Goal: Task Accomplishment & Management: Use online tool/utility

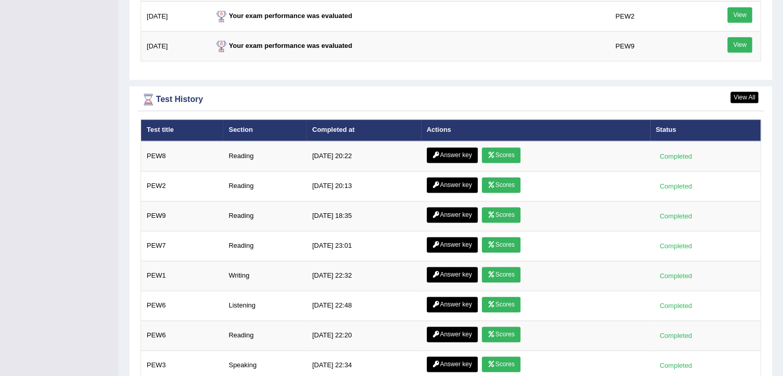
scroll to position [1374, 0]
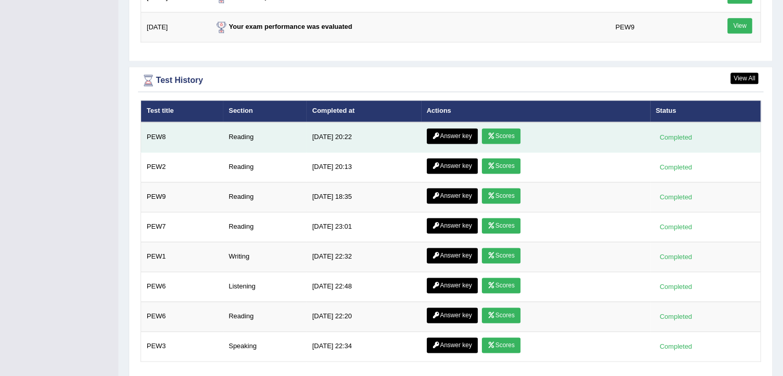
click at [486, 134] on link "Scores" at bounding box center [501, 135] width 38 height 15
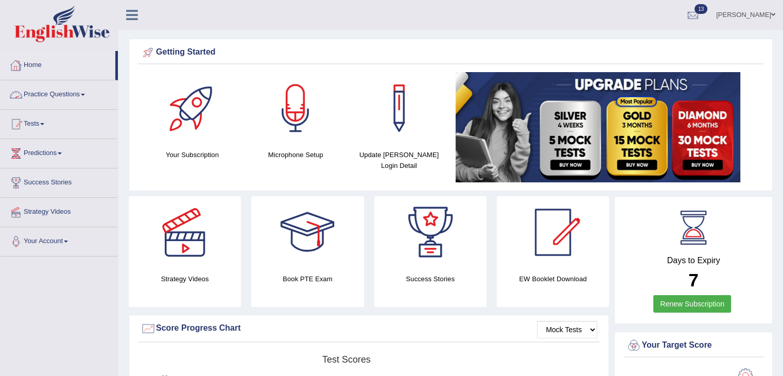
click at [42, 63] on link "Home" at bounding box center [58, 64] width 115 height 26
click at [599, 52] on div "Getting Started" at bounding box center [451, 52] width 621 height 15
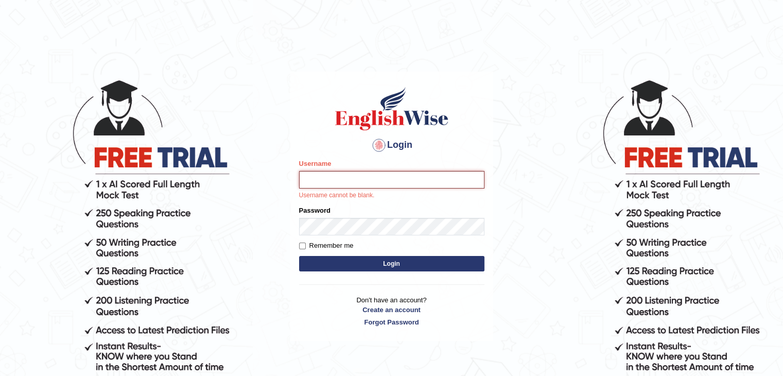
click at [317, 178] on input "Username" at bounding box center [391, 180] width 185 height 18
type input "dilgidiva"
click at [328, 226] on form "Please fix the following errors: Username dilgidiva Username cannot be blank. P…" at bounding box center [391, 216] width 185 height 115
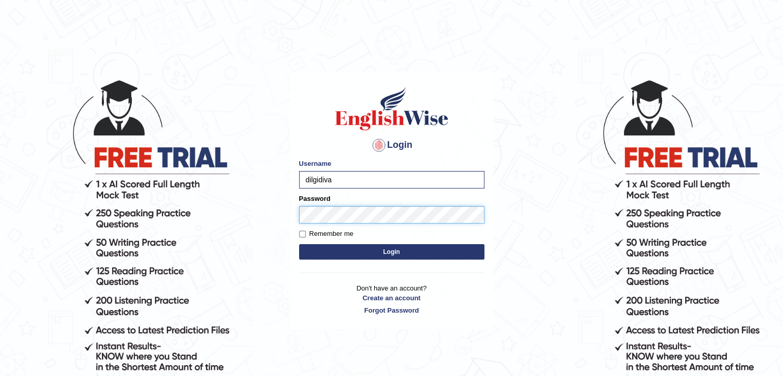
click at [299, 244] on button "Login" at bounding box center [391, 251] width 185 height 15
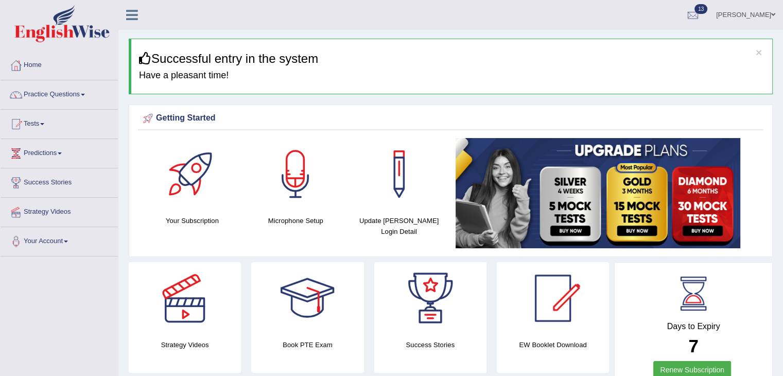
click at [633, 21] on ul "Dilgi Divakar Toggle navigation Username: dilgidiva Access Type: Online Subscri…" at bounding box center [551, 14] width 466 height 29
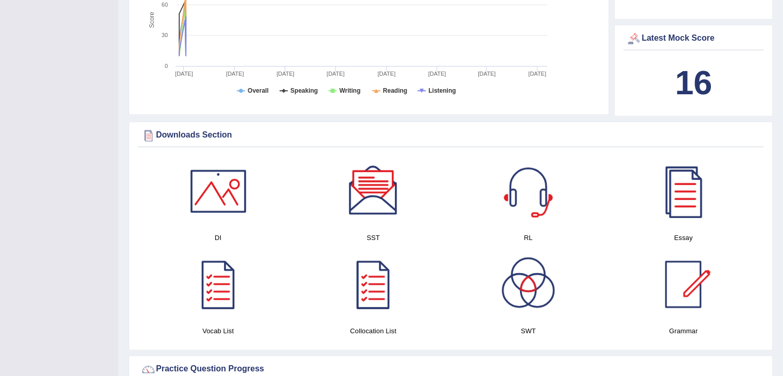
scroll to position [479, 0]
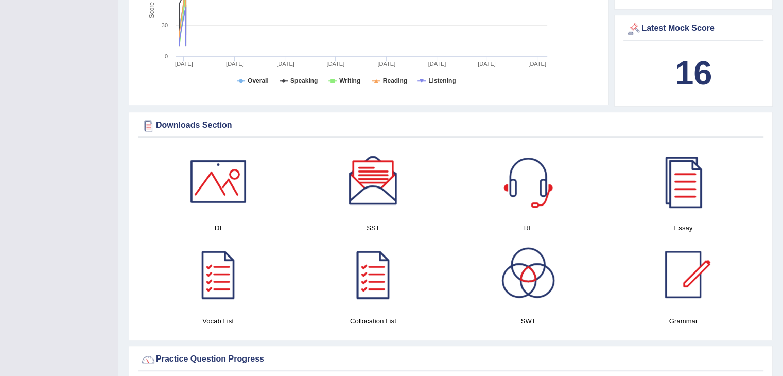
click at [575, 7] on div "Created with Highcharts 7.1.2 Score Test scores Overall Speaking Writing Readin…" at bounding box center [369, 18] width 462 height 163
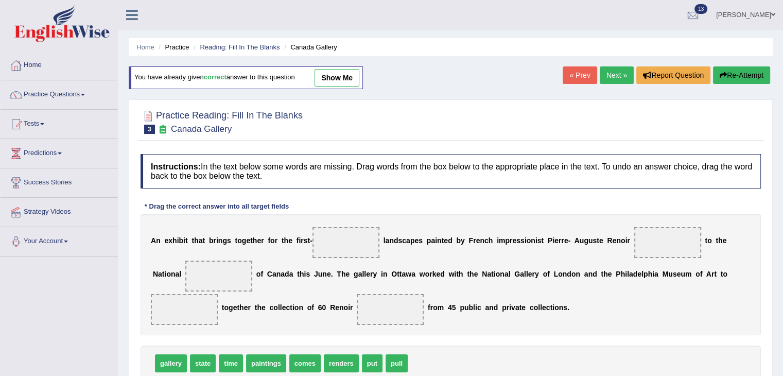
click at [602, 72] on link "Next »" at bounding box center [617, 75] width 34 height 18
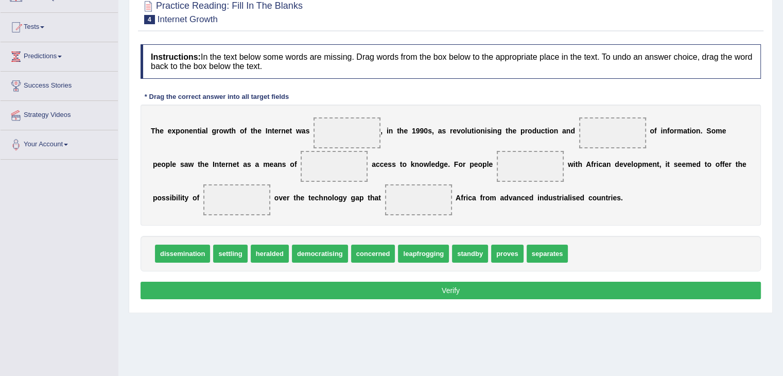
scroll to position [97, 0]
drag, startPoint x: 190, startPoint y: 255, endPoint x: 351, endPoint y: 138, distance: 199.4
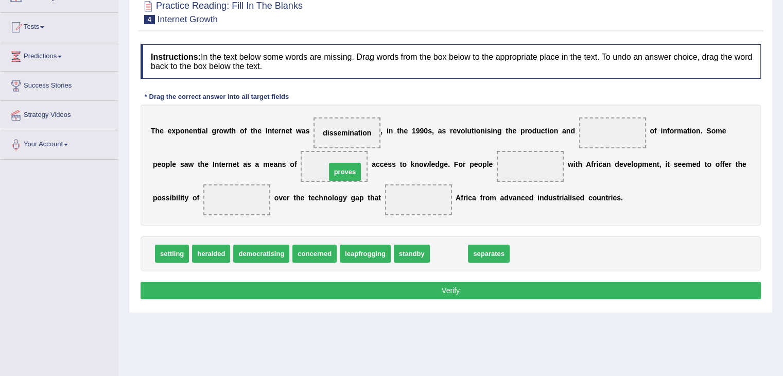
drag, startPoint x: 452, startPoint y: 253, endPoint x: 347, endPoint y: 169, distance: 134.2
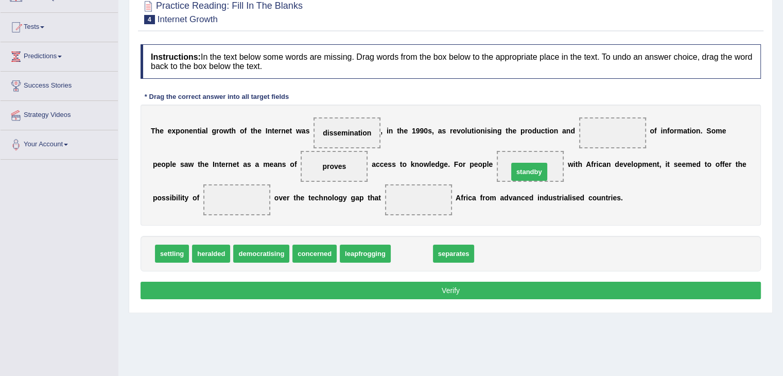
drag, startPoint x: 413, startPoint y: 253, endPoint x: 530, endPoint y: 170, distance: 143.5
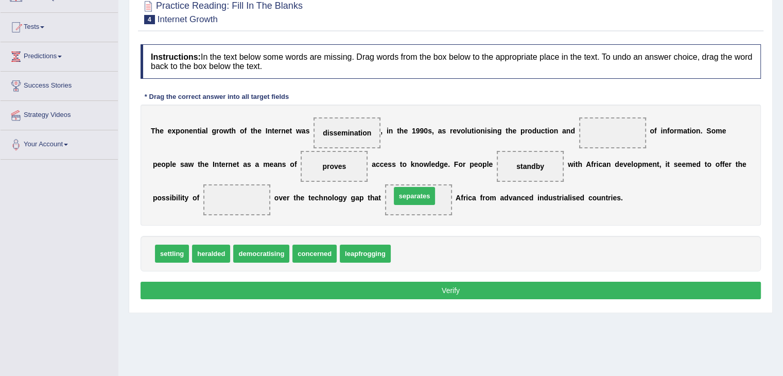
drag, startPoint x: 422, startPoint y: 251, endPoint x: 423, endPoint y: 202, distance: 48.9
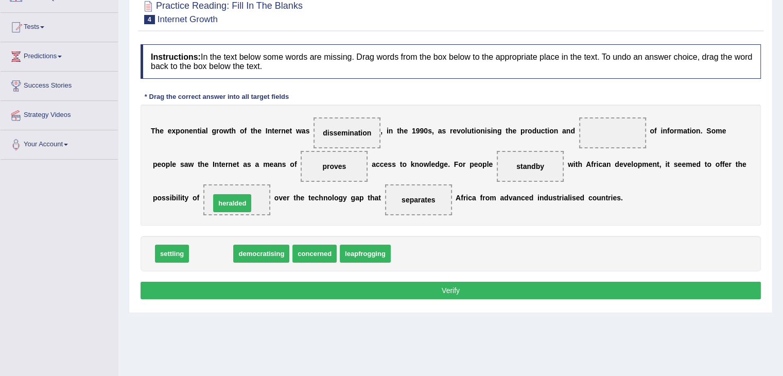
drag, startPoint x: 222, startPoint y: 249, endPoint x: 244, endPoint y: 198, distance: 55.6
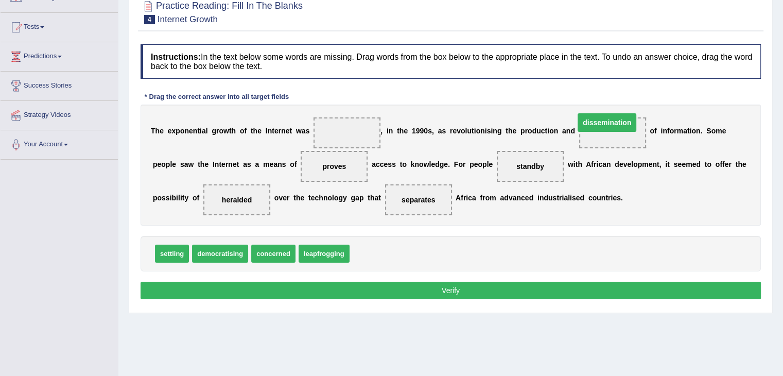
drag, startPoint x: 350, startPoint y: 130, endPoint x: 605, endPoint y: 119, distance: 255.1
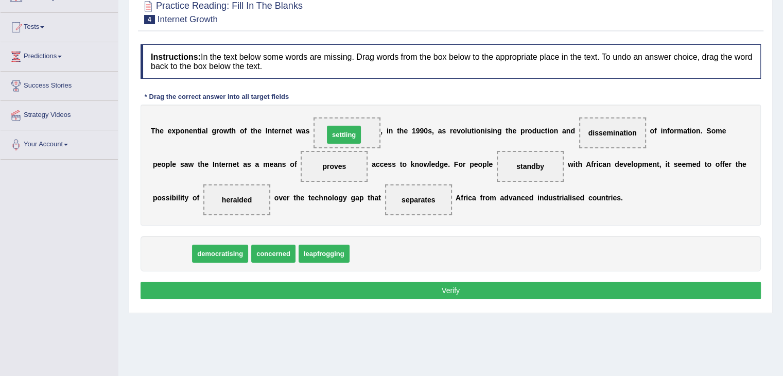
drag, startPoint x: 167, startPoint y: 247, endPoint x: 339, endPoint y: 128, distance: 209.2
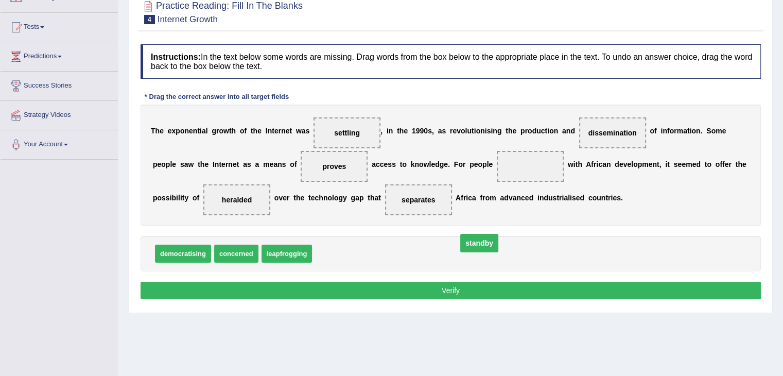
drag, startPoint x: 518, startPoint y: 167, endPoint x: 456, endPoint y: 248, distance: 101.1
drag, startPoint x: 333, startPoint y: 163, endPoint x: 363, endPoint y: 236, distance: 79.2
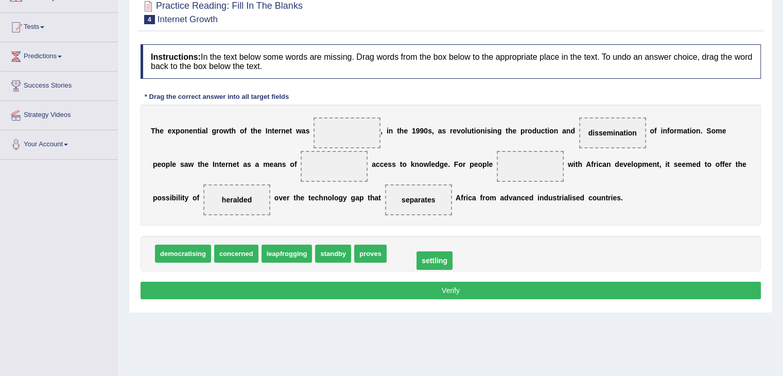
drag, startPoint x: 350, startPoint y: 132, endPoint x: 438, endPoint y: 261, distance: 156.0
drag, startPoint x: 229, startPoint y: 197, endPoint x: 439, endPoint y: 254, distance: 218.3
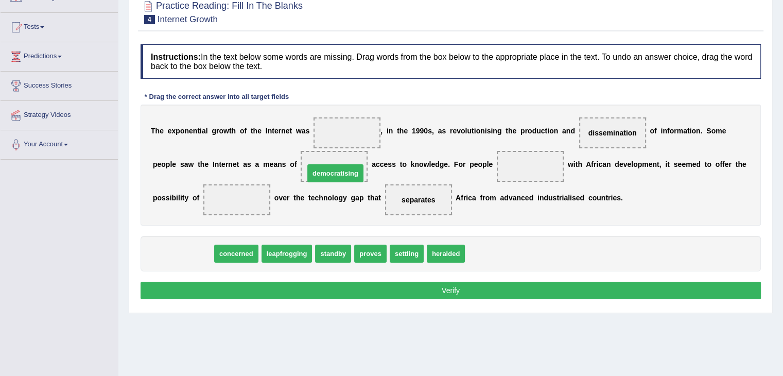
drag, startPoint x: 185, startPoint y: 251, endPoint x: 338, endPoint y: 171, distance: 172.3
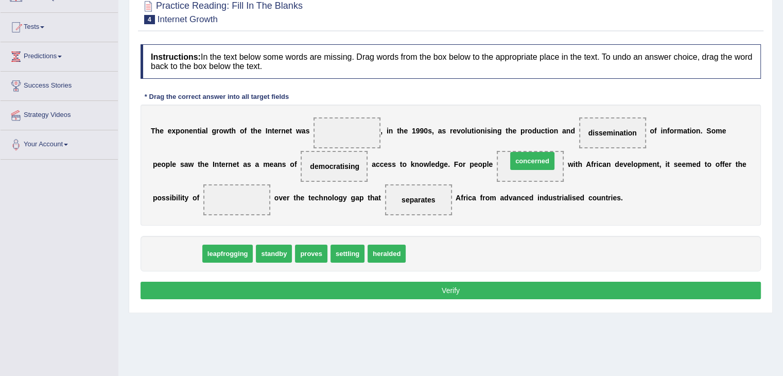
drag, startPoint x: 175, startPoint y: 254, endPoint x: 530, endPoint y: 161, distance: 367.3
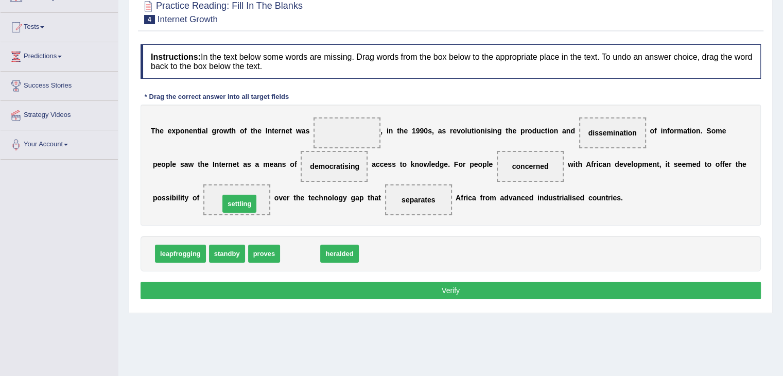
drag, startPoint x: 298, startPoint y: 253, endPoint x: 237, endPoint y: 203, distance: 78.7
drag, startPoint x: 296, startPoint y: 253, endPoint x: 340, endPoint y: 124, distance: 136.2
drag, startPoint x: 234, startPoint y: 197, endPoint x: 324, endPoint y: 270, distance: 116.4
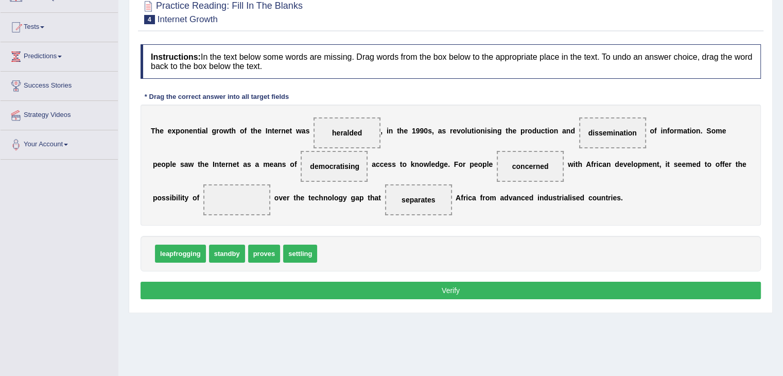
click at [167, 252] on span "leapfrogging" at bounding box center [180, 254] width 51 height 18
drag, startPoint x: 167, startPoint y: 252, endPoint x: 233, endPoint y: 198, distance: 84.9
click at [410, 287] on button "Verify" at bounding box center [451, 291] width 621 height 18
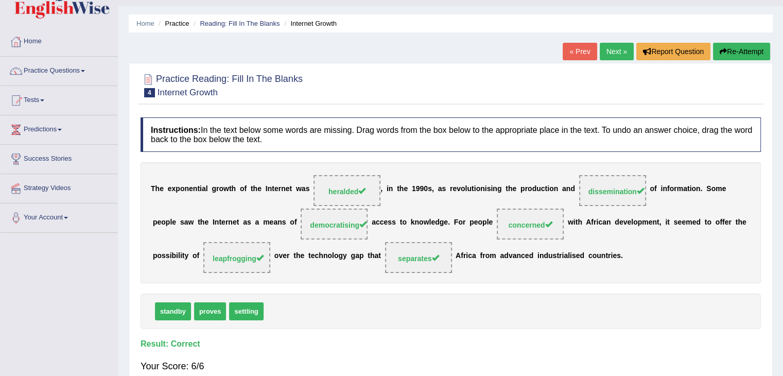
scroll to position [0, 0]
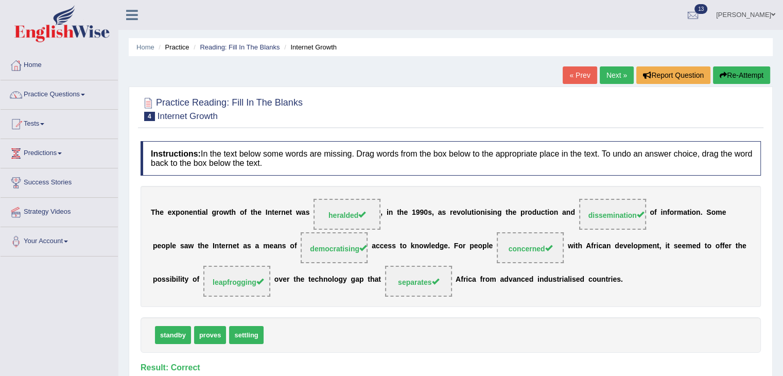
click at [607, 75] on link "Next »" at bounding box center [617, 75] width 34 height 18
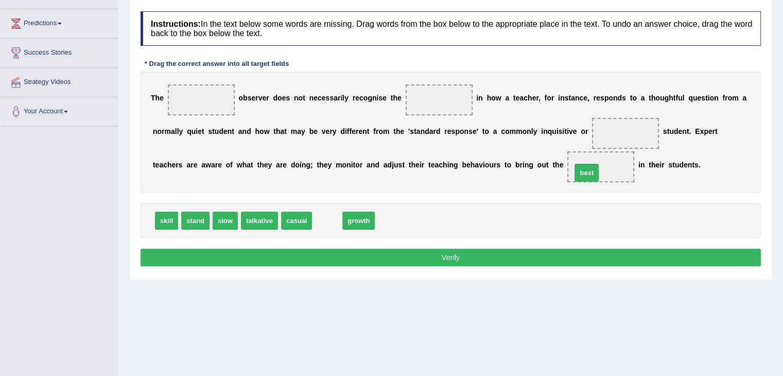
drag, startPoint x: 332, startPoint y: 220, endPoint x: 601, endPoint y: 169, distance: 273.5
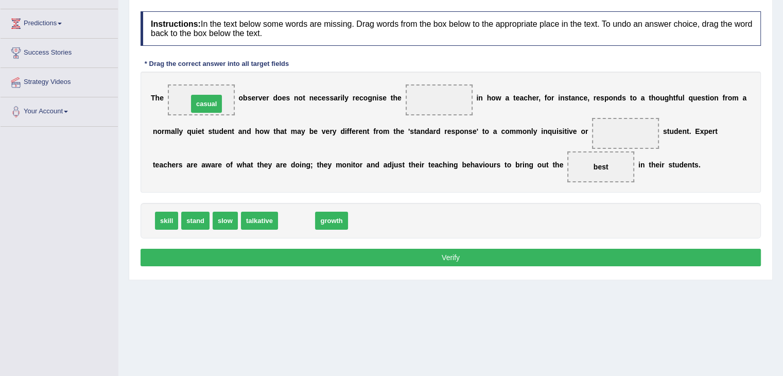
drag, startPoint x: 296, startPoint y: 221, endPoint x: 204, endPoint y: 93, distance: 157.9
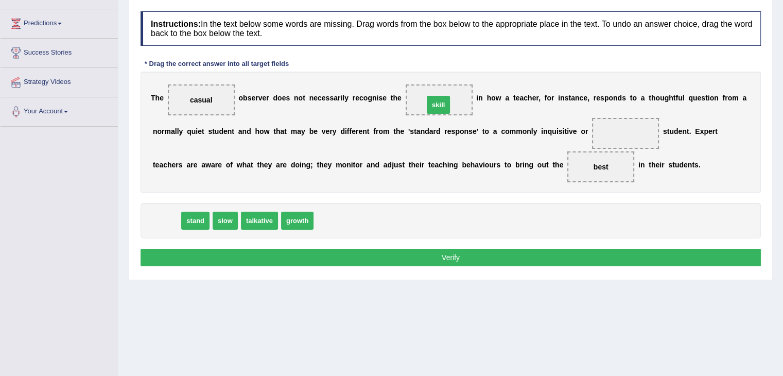
drag, startPoint x: 164, startPoint y: 217, endPoint x: 444, endPoint y: 101, distance: 303.2
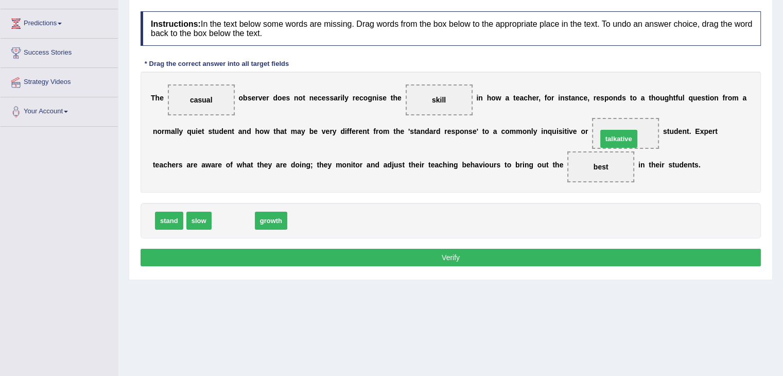
drag, startPoint x: 229, startPoint y: 222, endPoint x: 616, endPoint y: 139, distance: 396.2
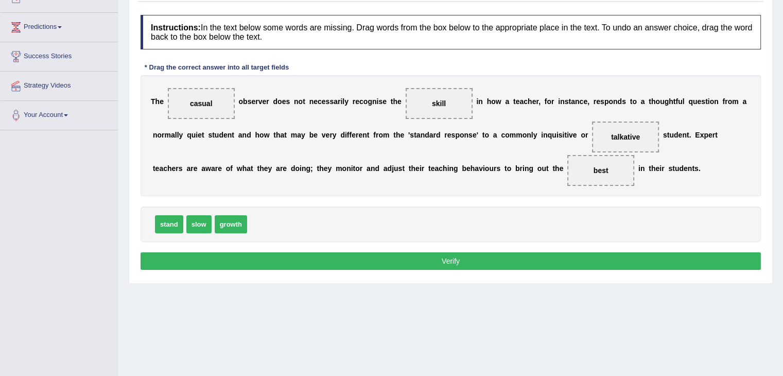
scroll to position [126, 0]
click at [421, 259] on button "Verify" at bounding box center [451, 262] width 621 height 18
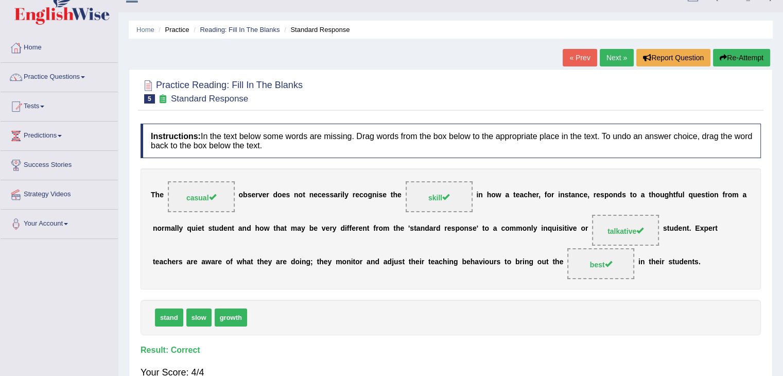
scroll to position [0, 0]
